Goal: Task Accomplishment & Management: Use online tool/utility

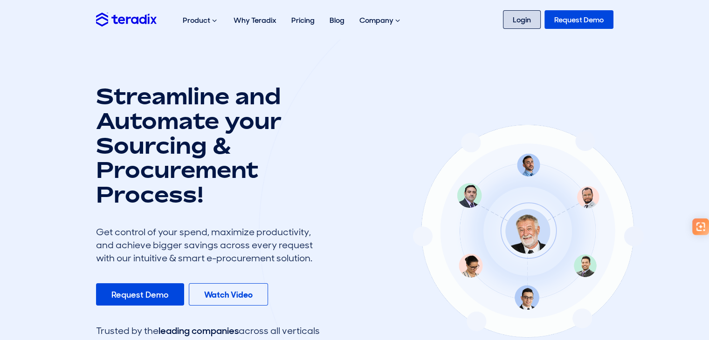
click at [511, 21] on link "Login" at bounding box center [522, 19] width 38 height 19
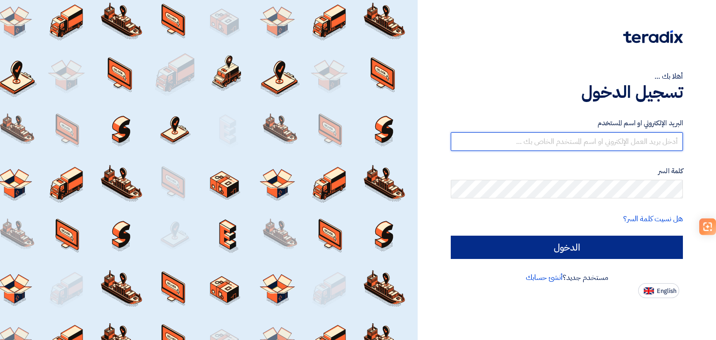
type input "sales@escosaudi.com"
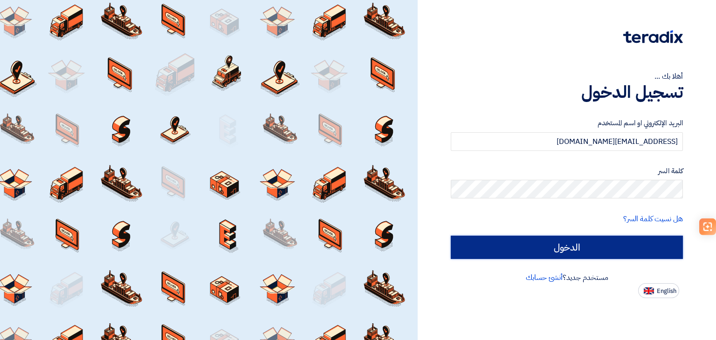
click at [530, 239] on input "الدخول" at bounding box center [566, 247] width 232 height 23
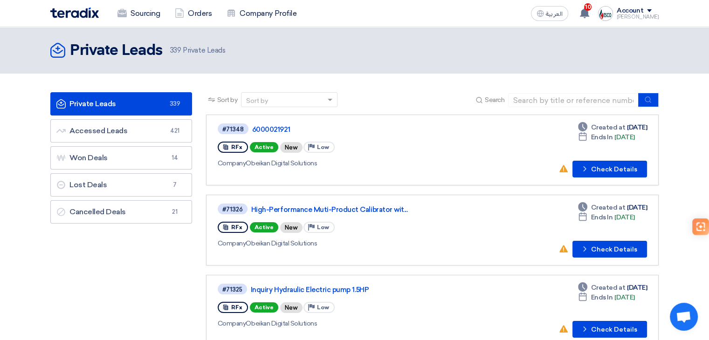
drag, startPoint x: 283, startPoint y: 124, endPoint x: 389, endPoint y: 80, distance: 114.9
click at [444, 69] on header "Private Leads Private Leads 339 Private Leads" at bounding box center [354, 50] width 709 height 47
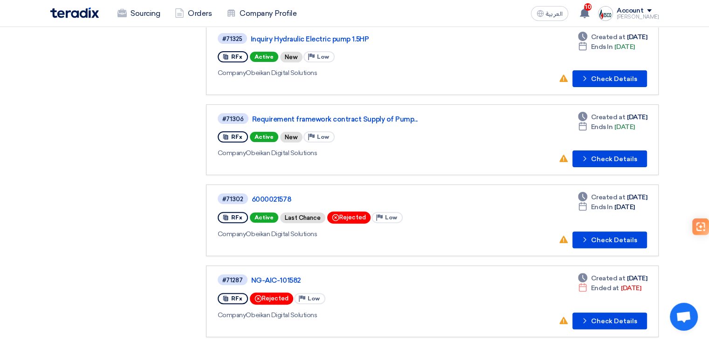
scroll to position [226, 0]
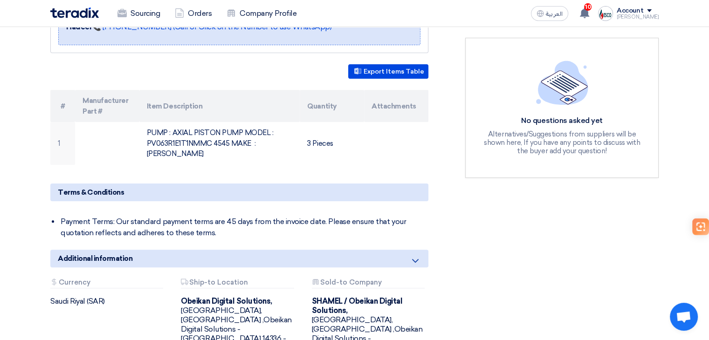
scroll to position [233, 0]
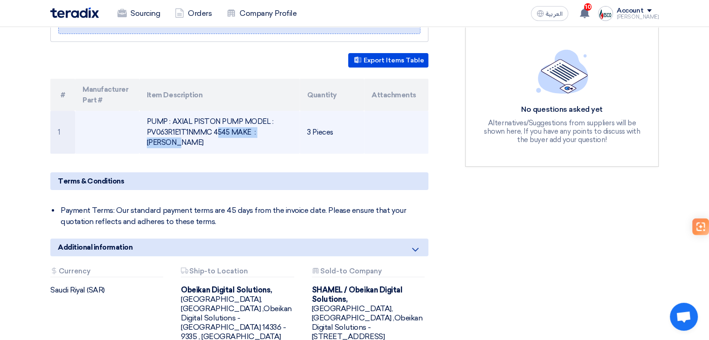
drag, startPoint x: 147, startPoint y: 129, endPoint x: 229, endPoint y: 127, distance: 81.5
click at [229, 127] on td "PUMP : AXIAL PISTON PUMP MODEL : PV063R1E1T1NMMC 4545 MAKE : [PERSON_NAME]" at bounding box center [219, 132] width 161 height 43
copy td "PV063R1E1T1NMMC 4545"
